Goal: Task Accomplishment & Management: Manage account settings

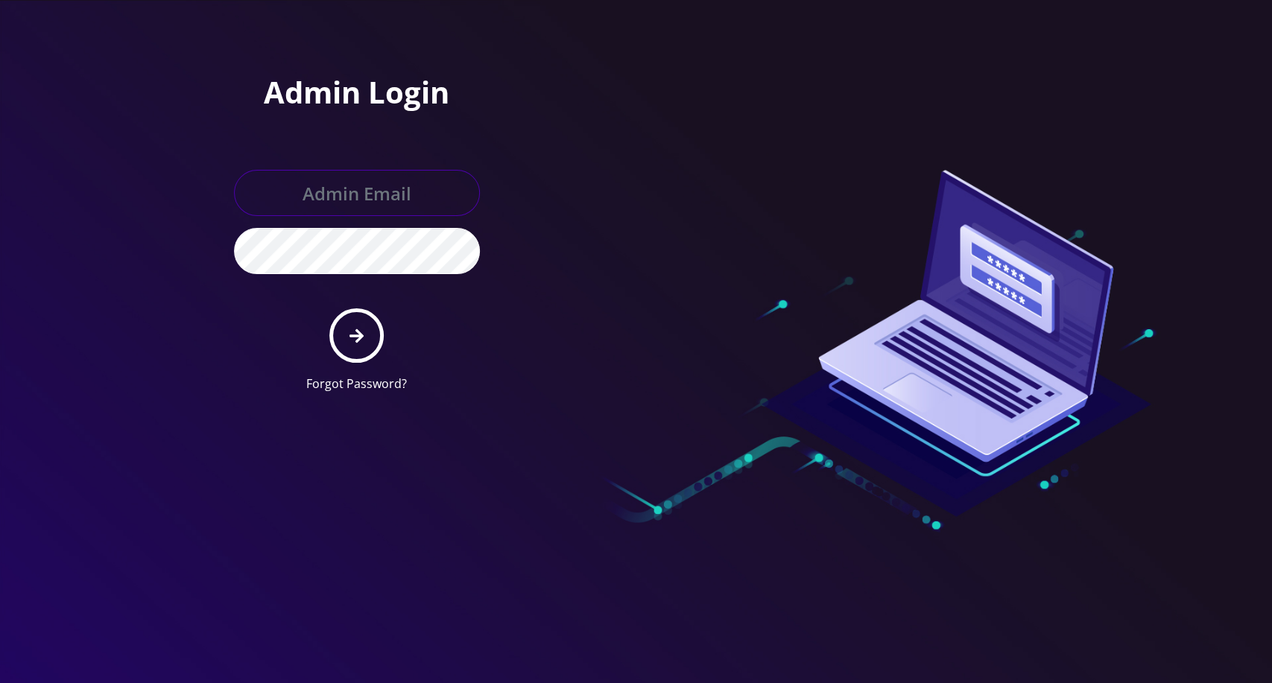
type input "[EMAIL_ADDRESS][DOMAIN_NAME]"
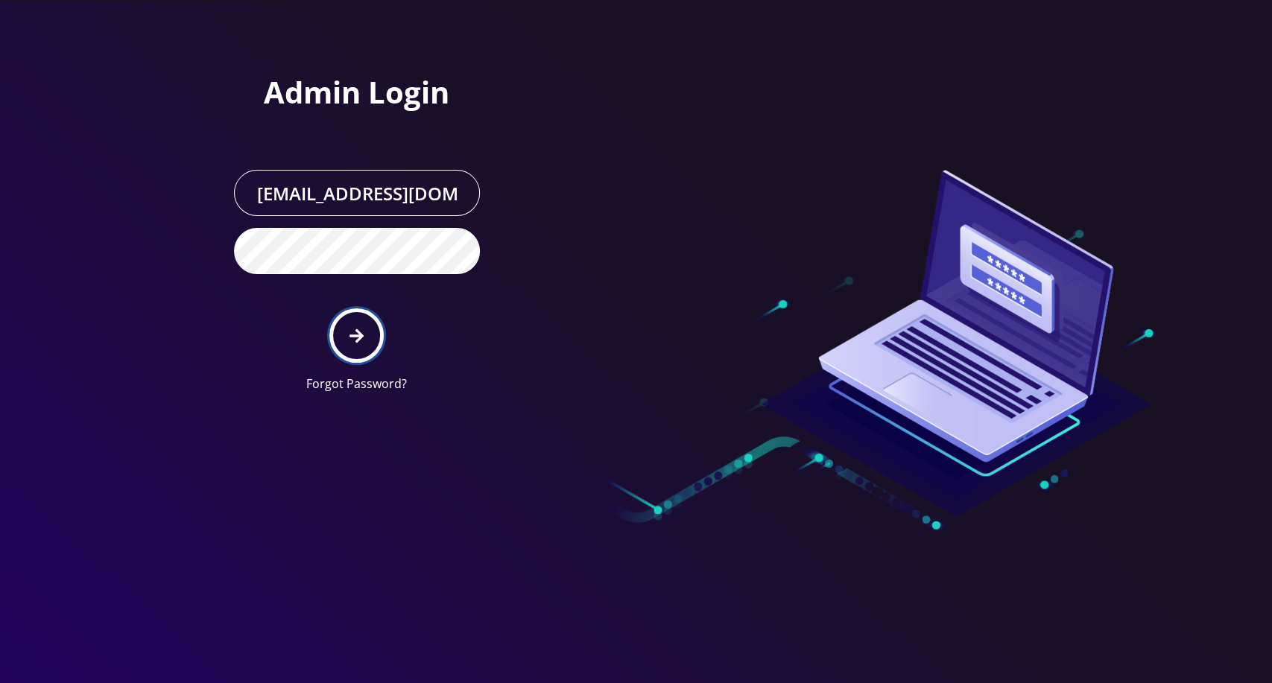
click at [375, 332] on button "submit" at bounding box center [356, 335] width 54 height 54
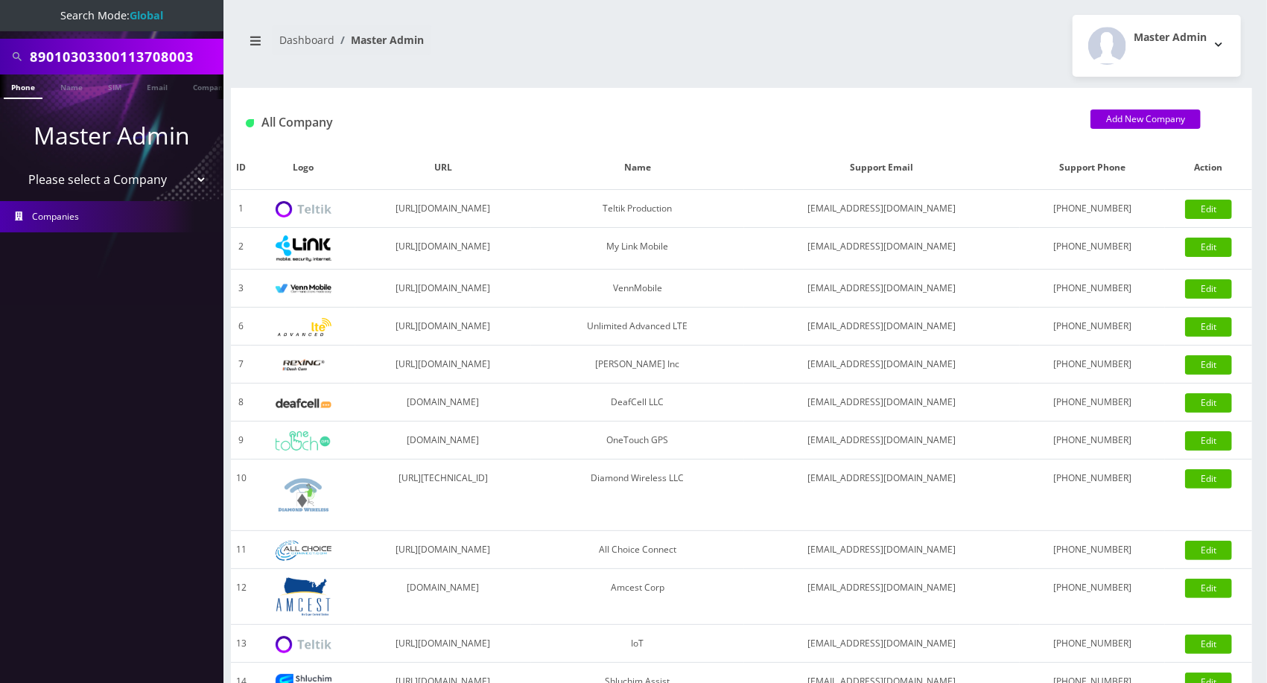
select select "13"
click at [17, 165] on select "Please select a Company Teltik Production My Link Mobile VennMobile Unlimited A…" at bounding box center [112, 179] width 190 height 28
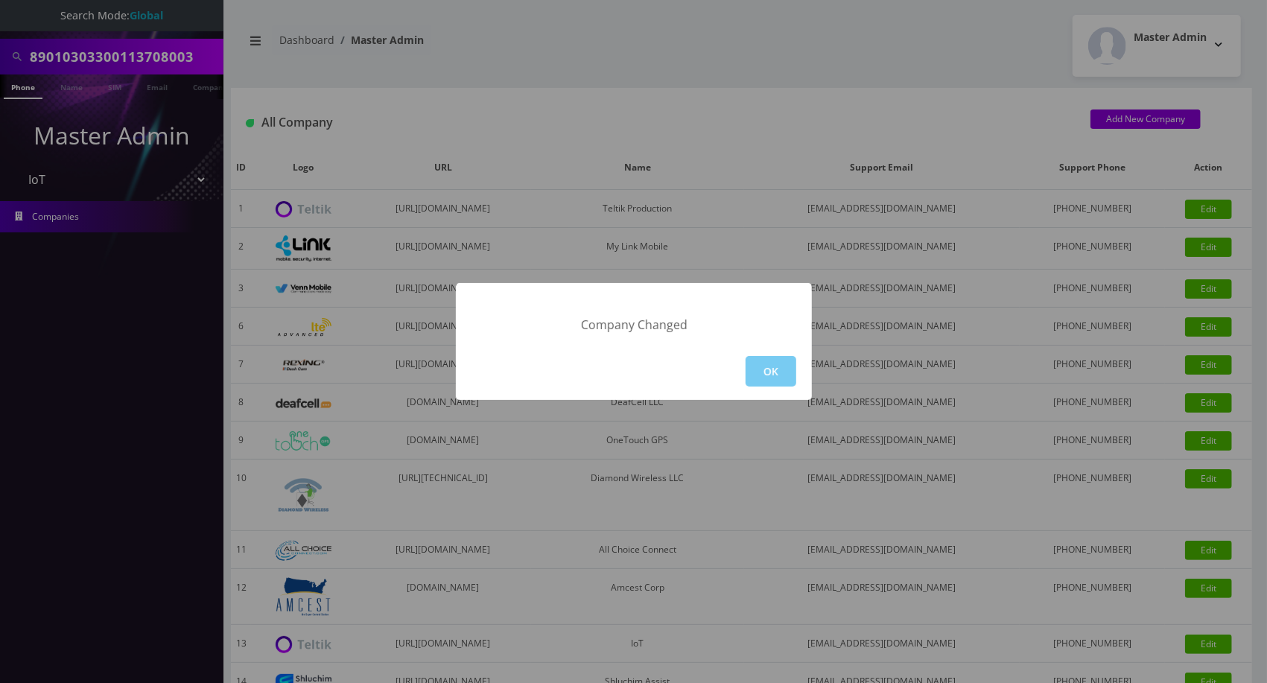
click at [770, 379] on button "OK" at bounding box center [771, 371] width 51 height 31
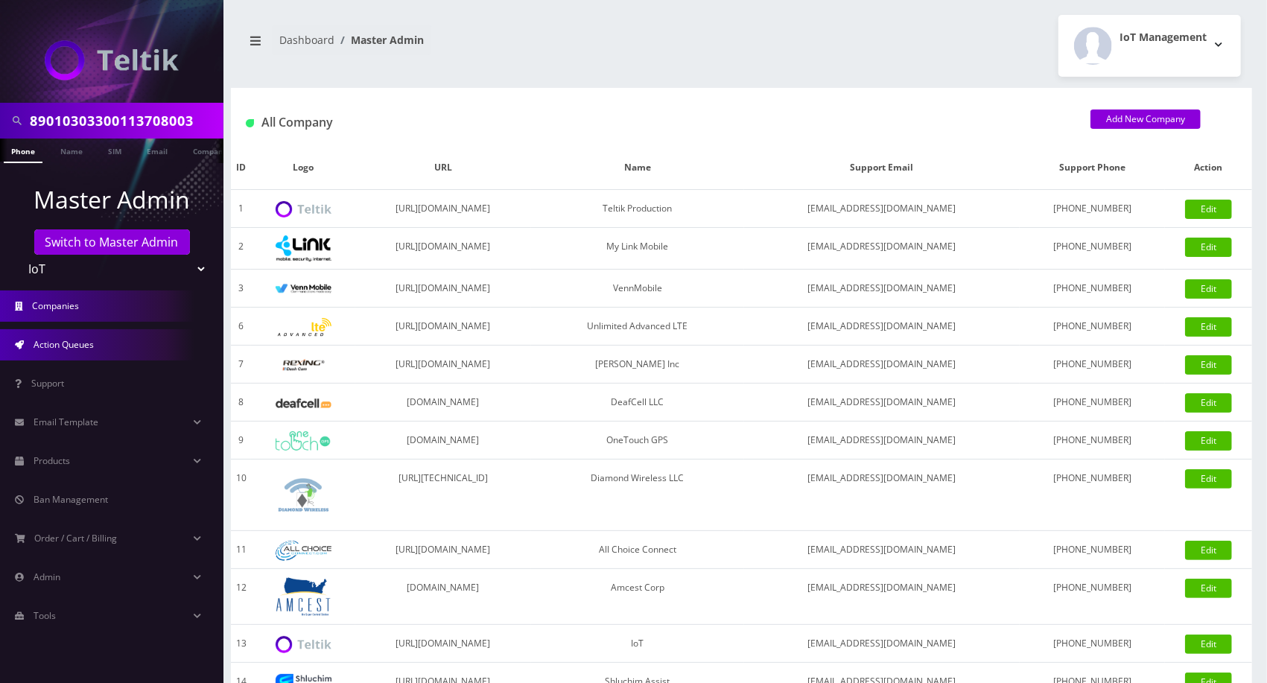
click at [113, 341] on link "Action Queues" at bounding box center [112, 344] width 224 height 31
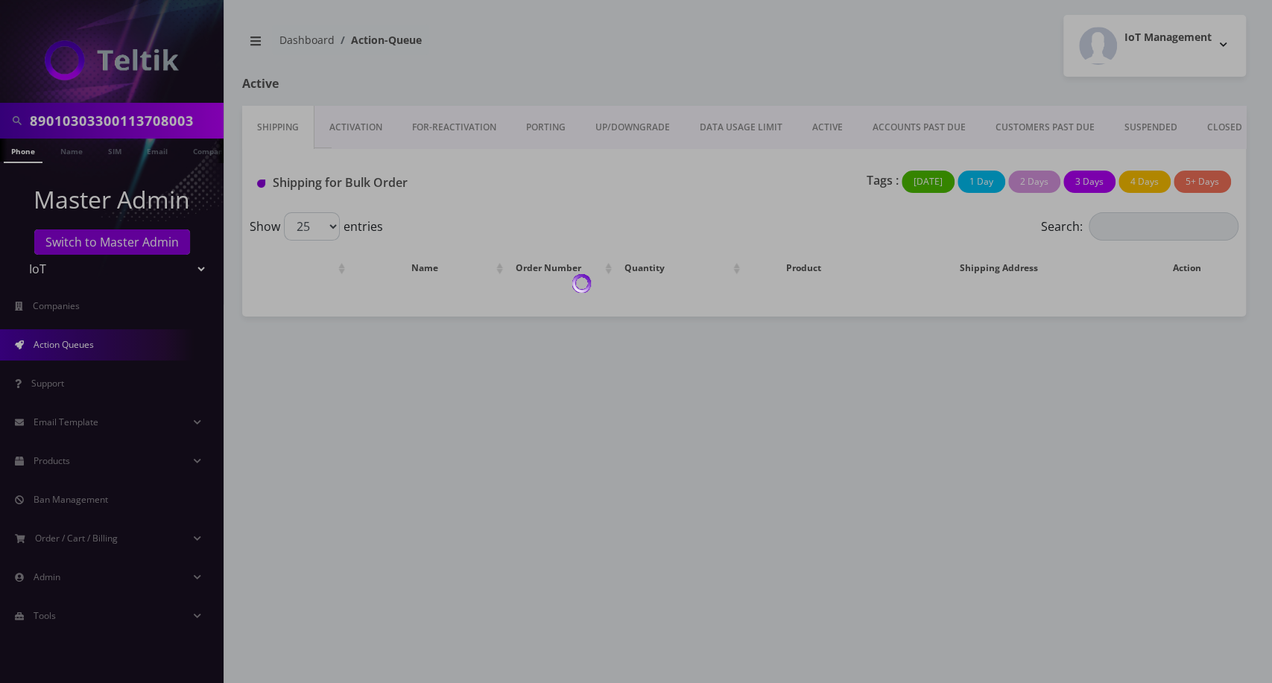
click at [345, 127] on div at bounding box center [636, 341] width 1272 height 683
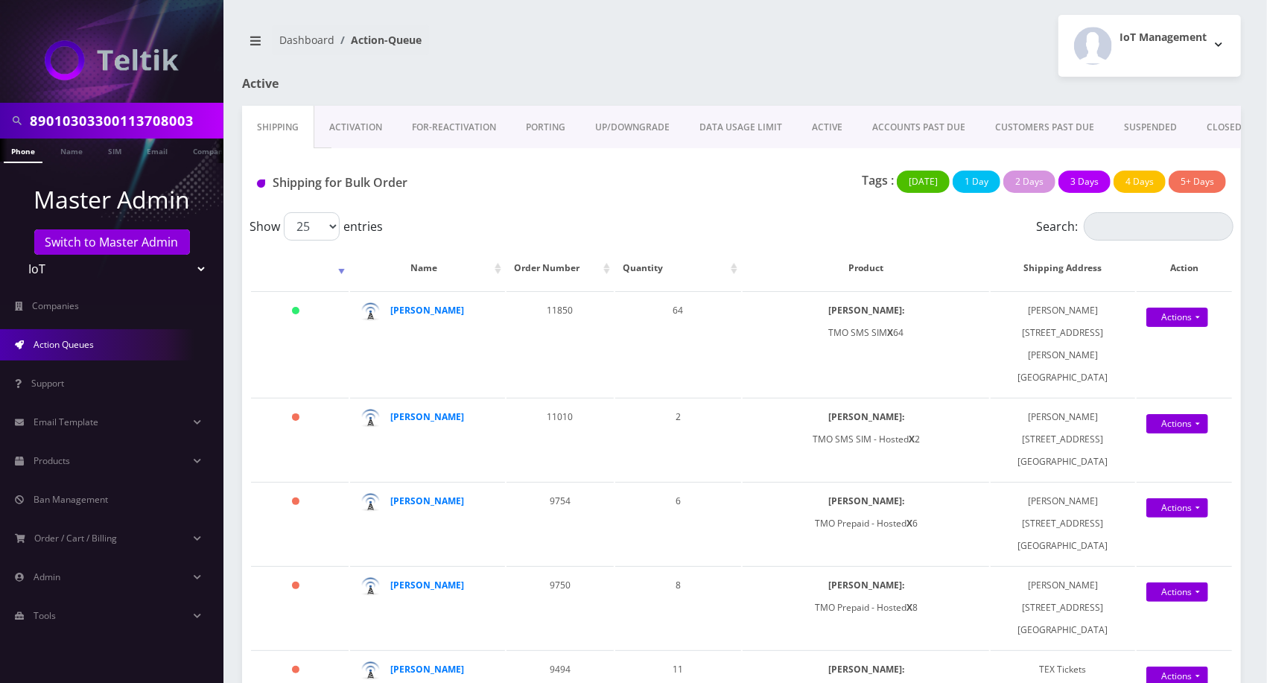
click at [345, 127] on link "Activation" at bounding box center [355, 127] width 83 height 43
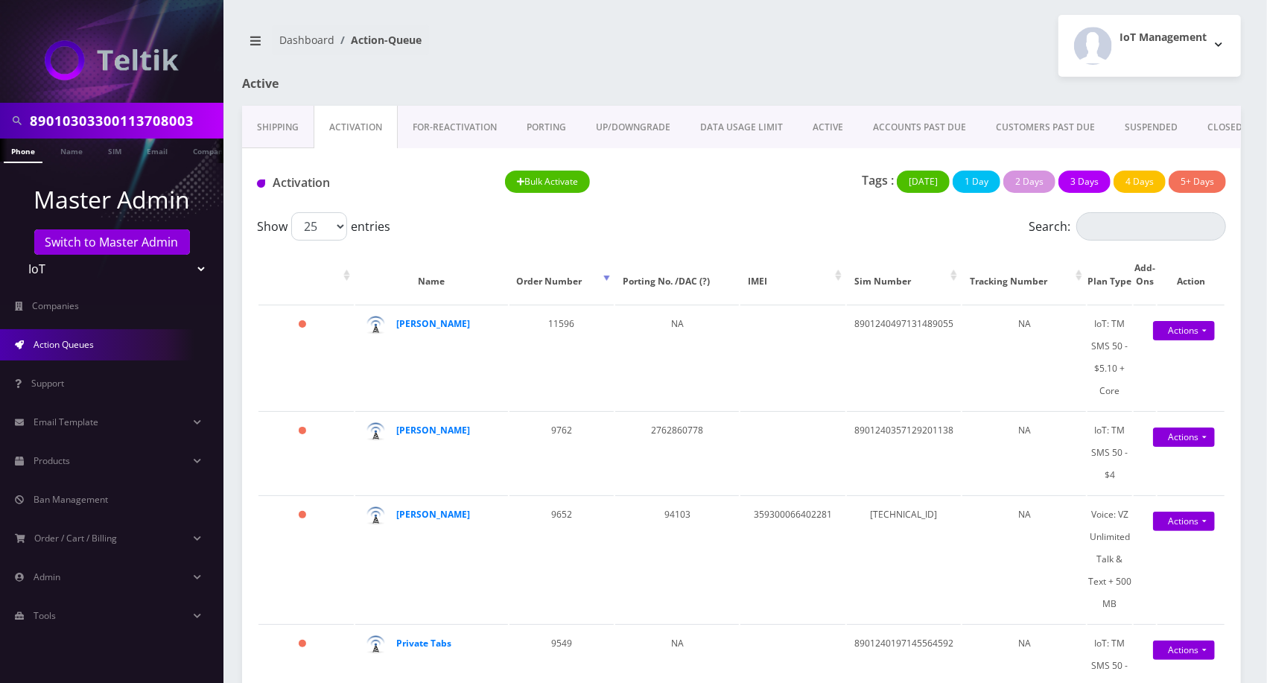
click at [291, 130] on link "Shipping" at bounding box center [278, 127] width 72 height 43
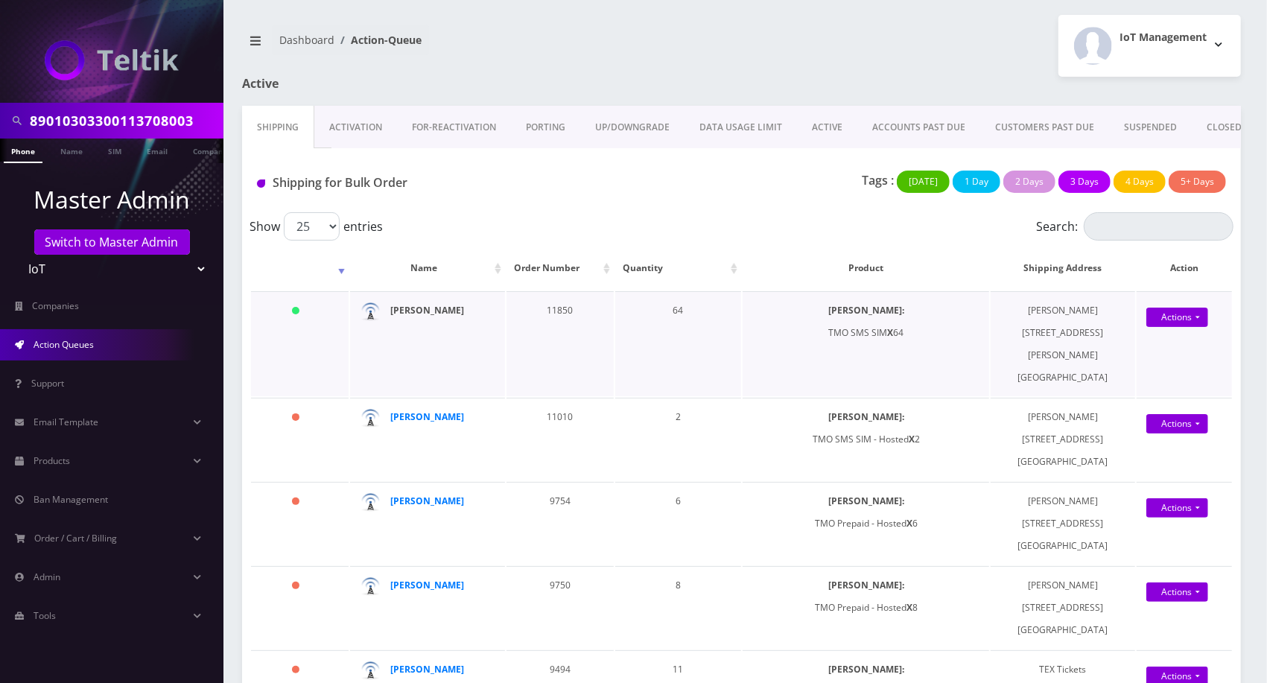
click at [414, 317] on strong "[PERSON_NAME]" at bounding box center [428, 310] width 74 height 13
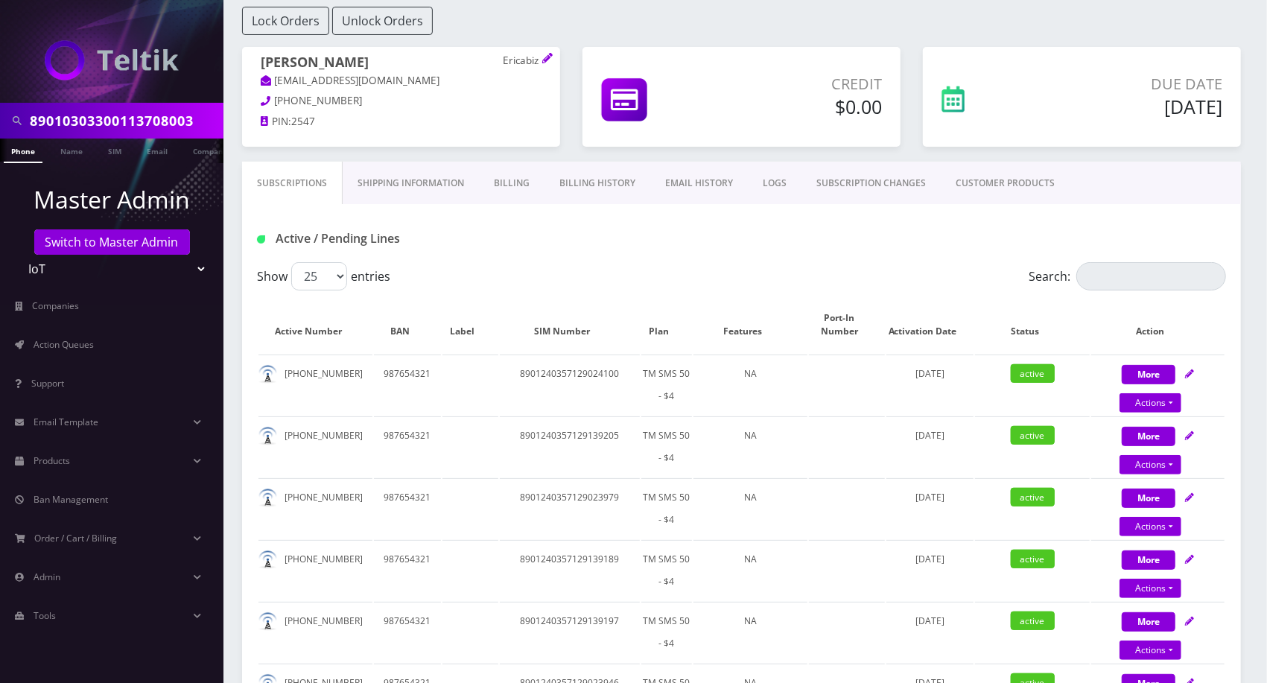
scroll to position [54, 0]
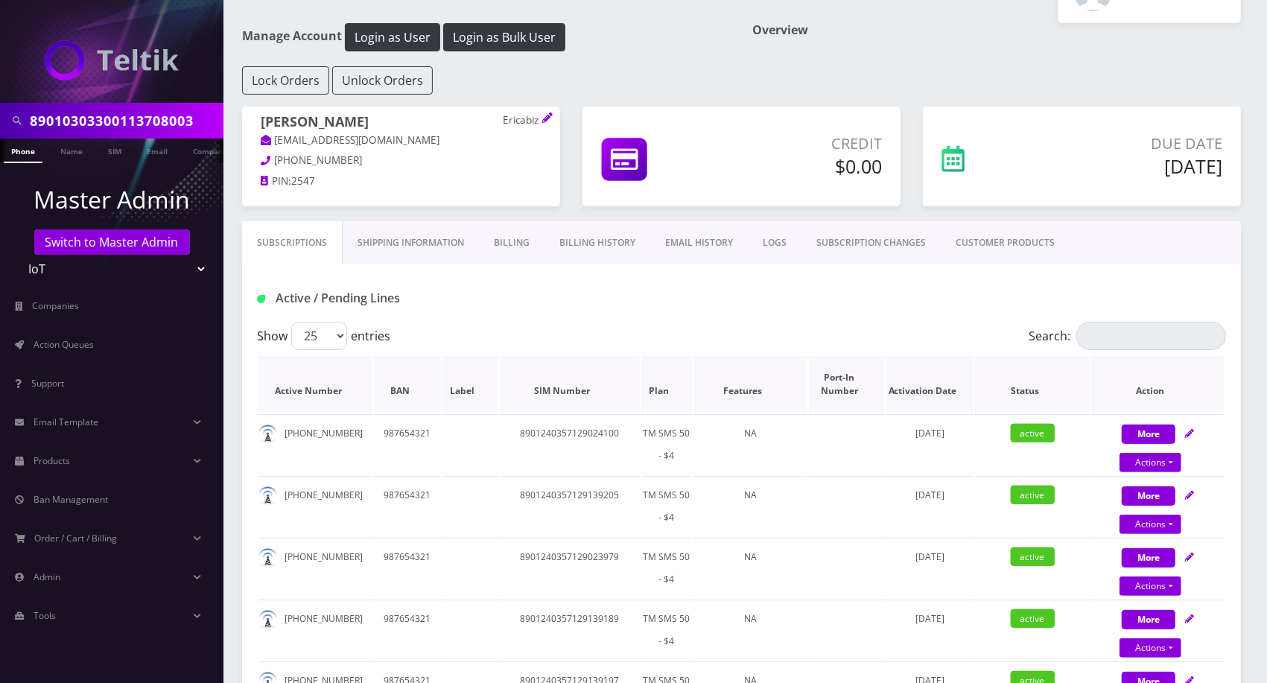
click at [668, 395] on th "Plan" at bounding box center [667, 384] width 51 height 57
click at [376, 243] on link "Shipping Information" at bounding box center [411, 242] width 136 height 43
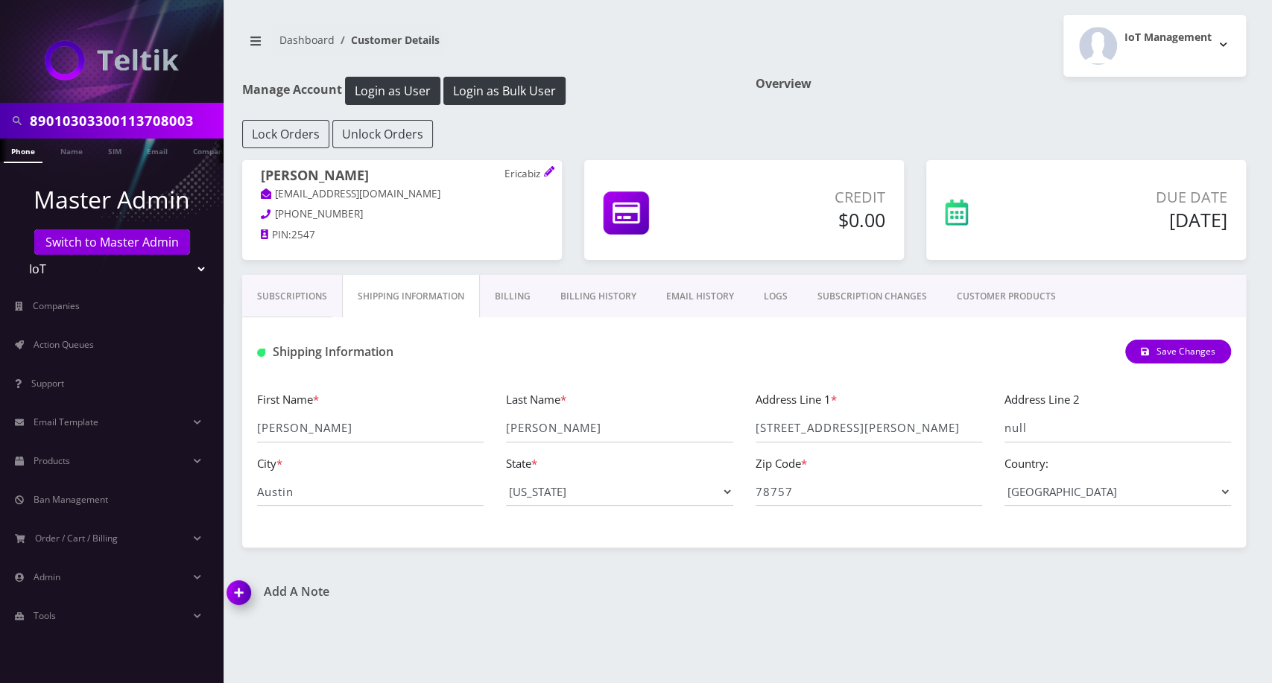
click at [296, 301] on link "Subscriptions" at bounding box center [292, 296] width 100 height 43
